Goal: Register for event/course

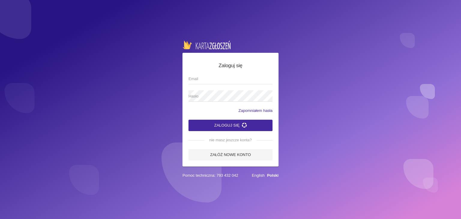
click at [203, 80] on input "Email" at bounding box center [231, 78] width 84 height 11
click at [202, 80] on input "Email" at bounding box center [231, 78] width 84 height 11
type input "[EMAIL_ADDRESS][DOMAIN_NAME]"
click at [221, 97] on span "Hasło" at bounding box center [228, 96] width 78 height 6
click at [189, 120] on button "Zaloguj się" at bounding box center [231, 125] width 84 height 11
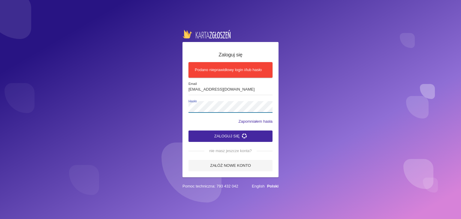
click at [153, 109] on div "Zaloguj się Podano nieprawidłowy login i/lub hasło [EMAIL_ADDRESS][DOMAIN_NAME]…" at bounding box center [230, 109] width 461 height 219
click at [189, 131] on button "Zaloguj się" at bounding box center [231, 136] width 84 height 11
click at [237, 140] on button "Zaloguj się" at bounding box center [231, 136] width 84 height 11
click at [237, 137] on button "Zaloguj się" at bounding box center [231, 136] width 84 height 11
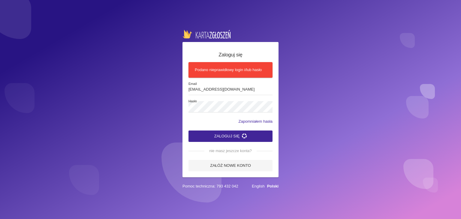
click at [237, 137] on button "Zaloguj się" at bounding box center [231, 136] width 84 height 11
click at [216, 100] on span "Hasło" at bounding box center [233, 101] width 88 height 5
click at [135, 106] on div "Zaloguj się Podano nieprawidłowy login i/lub hasło [EMAIL_ADDRESS][DOMAIN_NAME]…" at bounding box center [230, 109] width 461 height 219
click at [189, 131] on button "Zaloguj się" at bounding box center [231, 136] width 84 height 11
click at [234, 135] on button "Zaloguj się" at bounding box center [231, 136] width 84 height 11
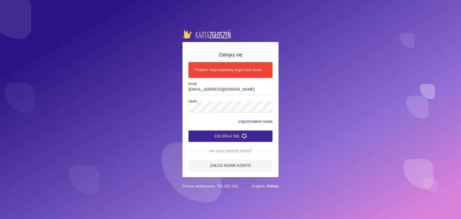
click at [234, 135] on button "Zaloguj się" at bounding box center [231, 136] width 84 height 11
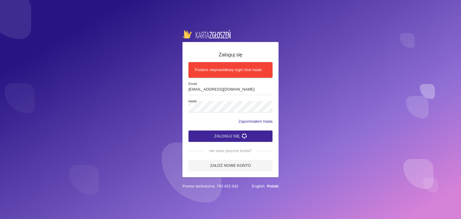
click at [234, 135] on button "Zaloguj się" at bounding box center [231, 136] width 84 height 11
click at [191, 89] on input "[EMAIL_ADDRESS][DOMAIN_NAME]" at bounding box center [231, 89] width 84 height 11
click at [201, 88] on input "[EMAIL_ADDRESS][DOMAIN_NAME]" at bounding box center [231, 89] width 84 height 11
click at [222, 103] on span "Hasło" at bounding box center [233, 101] width 88 height 5
click at [136, 102] on div "Zaloguj się Podano nieprawidłowy login i/lub hasło [EMAIL_ADDRESS][DOMAIN_NAME]…" at bounding box center [230, 109] width 461 height 219
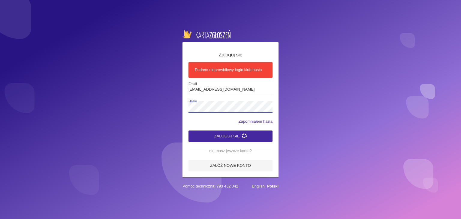
click at [189, 131] on button "Zaloguj się" at bounding box center [231, 136] width 84 height 11
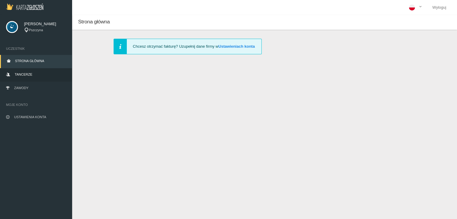
click at [31, 80] on link "Tancerze" at bounding box center [36, 74] width 72 height 13
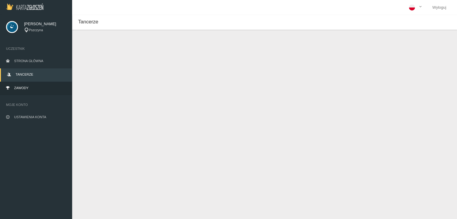
click at [29, 86] on link "Zawody" at bounding box center [36, 88] width 72 height 13
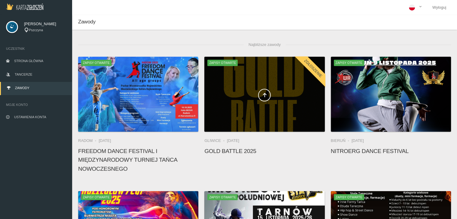
click at [303, 89] on span at bounding box center [264, 95] width 120 height 13
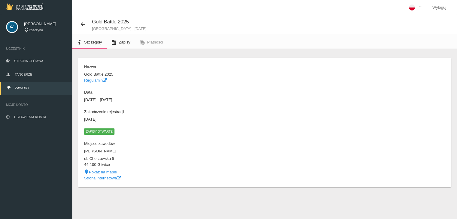
click at [126, 44] on span "Zapisy" at bounding box center [124, 42] width 11 height 5
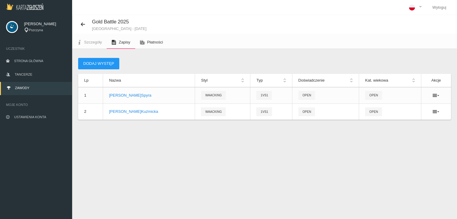
click at [144, 40] on icon at bounding box center [142, 42] width 5 height 5
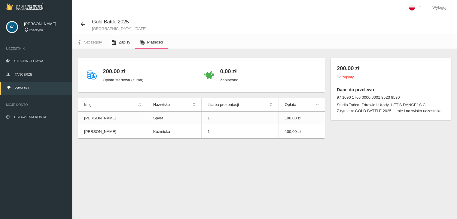
click at [117, 43] on link "Zapisy" at bounding box center [121, 42] width 28 height 13
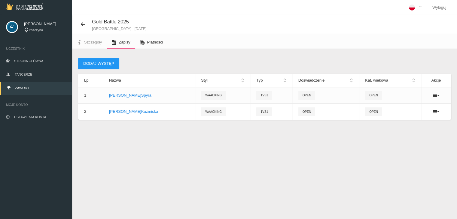
click at [146, 44] on link "Płatności" at bounding box center [151, 42] width 33 height 13
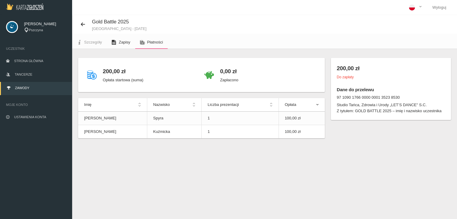
click at [129, 45] on link "Zapisy" at bounding box center [121, 42] width 28 height 13
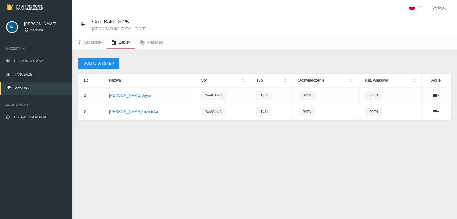
click at [112, 59] on button "Dodaj występ" at bounding box center [98, 63] width 41 height 11
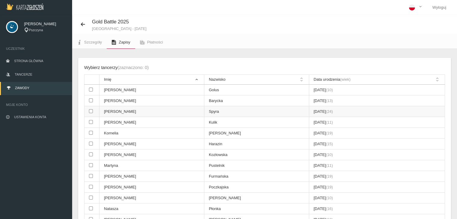
click at [90, 109] on input "checkbox" at bounding box center [91, 111] width 4 height 4
checkbox input "true"
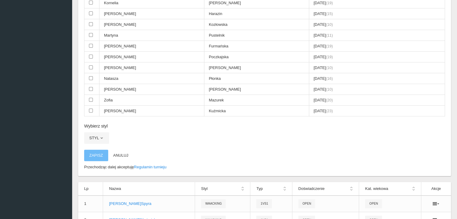
scroll to position [160, 0]
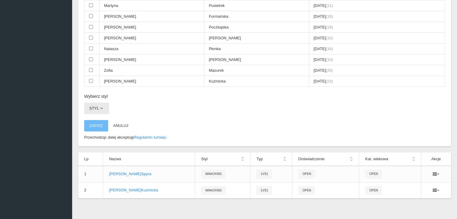
click at [99, 106] on span "button" at bounding box center [101, 108] width 5 height 5
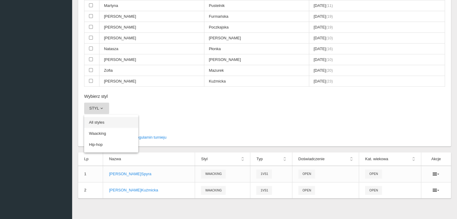
click at [110, 122] on link "All styles" at bounding box center [111, 122] width 54 height 11
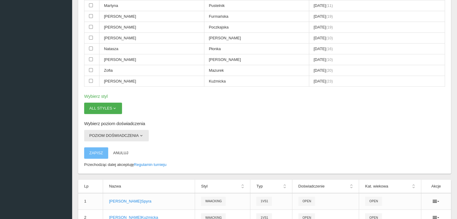
click at [116, 130] on button "Poziom doświadczenia" at bounding box center [116, 135] width 65 height 11
click at [111, 146] on link "Open" at bounding box center [111, 149] width 54 height 11
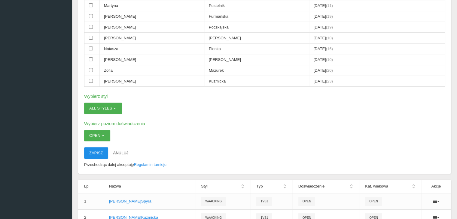
click at [99, 151] on button "Zapisz" at bounding box center [96, 152] width 24 height 11
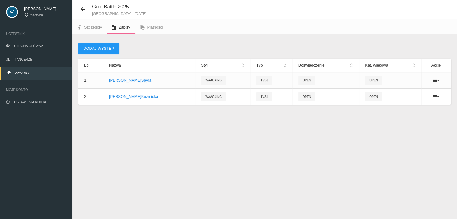
scroll to position [15, 0]
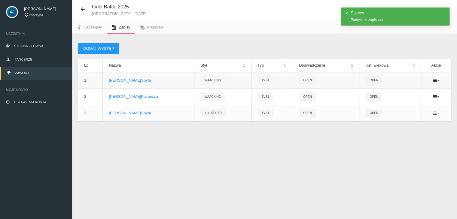
click at [257, 80] on span "1vs1" at bounding box center [265, 80] width 16 height 9
drag, startPoint x: 254, startPoint y: 80, endPoint x: 300, endPoint y: 70, distance: 46.6
click at [170, 78] on tr "1 [PERSON_NAME] 1vs1 Open OPEN" at bounding box center [264, 80] width 373 height 16
click at [224, 79] on td "Waacking" at bounding box center [222, 80] width 57 height 16
click at [437, 81] on icon at bounding box center [435, 80] width 7 height 5
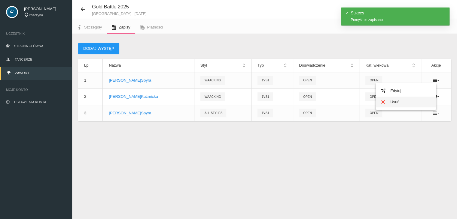
click at [401, 99] on link "Usuń" at bounding box center [406, 102] width 60 height 11
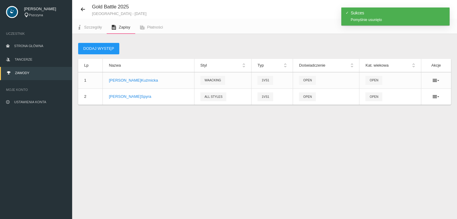
click at [232, 129] on div "Gold Battle 2025 [GEOGRAPHIC_DATA] - [DATE] Szczegóły Zapisy Płatności Dodaj wy…" at bounding box center [264, 109] width 385 height 219
click at [435, 95] on icon at bounding box center [435, 96] width 7 height 5
click at [400, 117] on link "Usuń" at bounding box center [406, 118] width 60 height 11
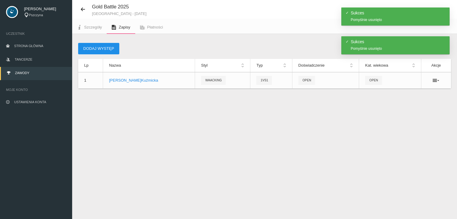
click at [106, 44] on button "Dodaj występ" at bounding box center [98, 48] width 41 height 11
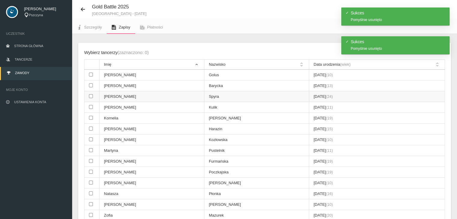
click at [92, 96] on input "checkbox" at bounding box center [91, 96] width 4 height 4
checkbox input "true"
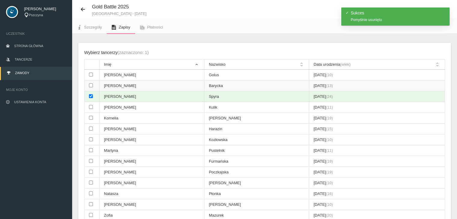
scroll to position [144, 0]
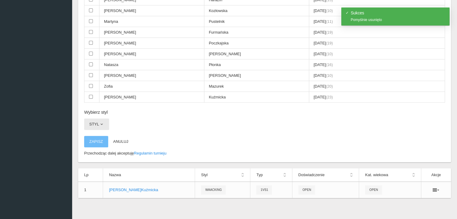
click at [96, 119] on button "Styl" at bounding box center [96, 124] width 25 height 11
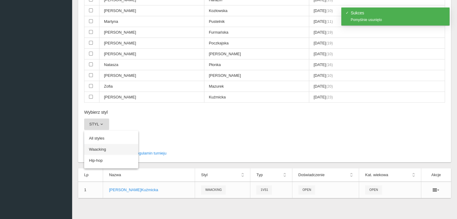
click at [107, 147] on link "Waacking" at bounding box center [111, 149] width 54 height 11
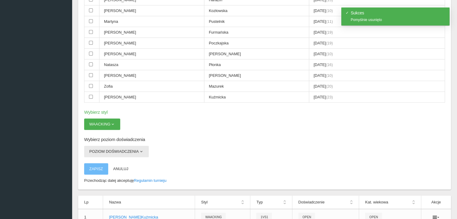
click at [102, 154] on button "Poziom doświadczenia" at bounding box center [116, 151] width 65 height 11
click at [100, 160] on link "Open" at bounding box center [111, 165] width 54 height 11
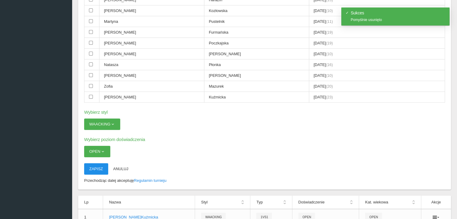
click at [91, 167] on button "Zapisz" at bounding box center [96, 168] width 24 height 11
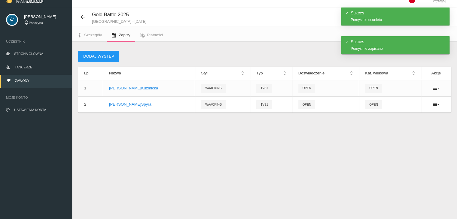
scroll to position [0, 0]
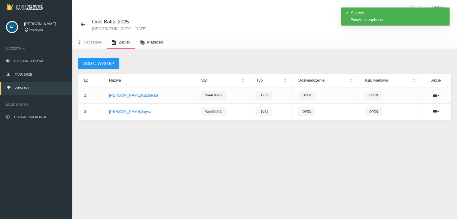
click at [158, 39] on link "Płatności" at bounding box center [151, 42] width 33 height 13
